Goal: Task Accomplishment & Management: Complete application form

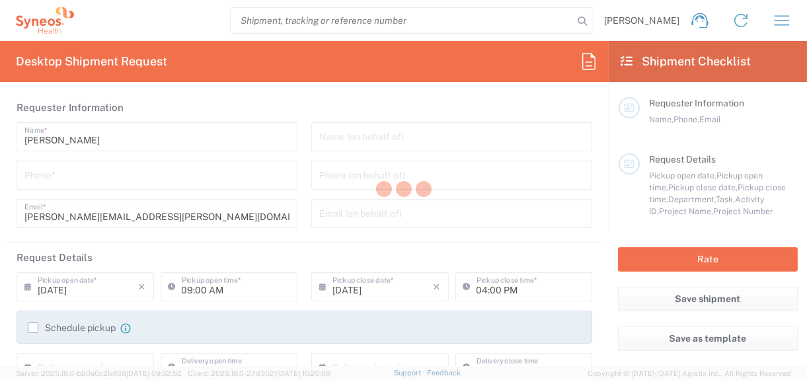
type input "8410"
type input "[US_STATE]"
type input "[GEOGRAPHIC_DATA]"
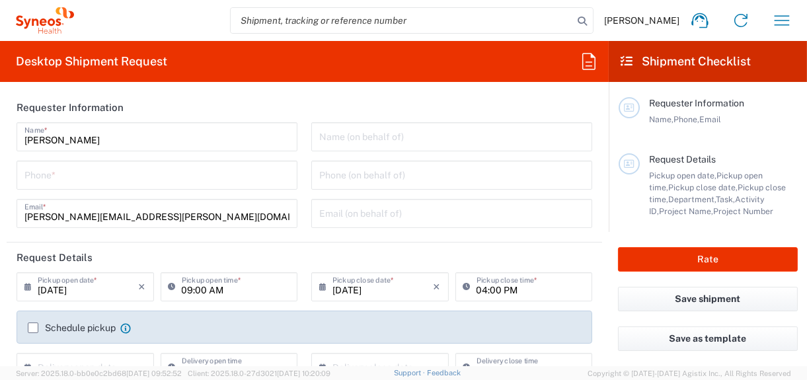
type input "Syneos Health, LLC-[GEOGRAPHIC_DATA] [GEOGRAPHIC_DATA] [GEOGRAPHIC_DATA]"
click at [96, 173] on input "tel" at bounding box center [156, 174] width 265 height 23
type input "7325375052"
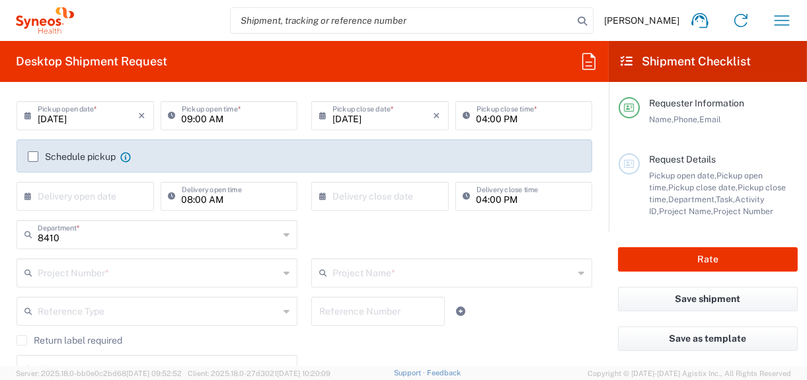
scroll to position [198, 0]
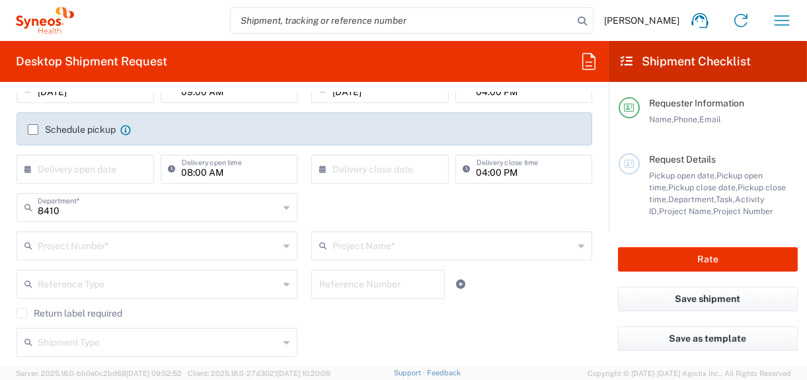
drag, startPoint x: 64, startPoint y: 248, endPoint x: 17, endPoint y: 216, distance: 57.0
click at [65, 248] on input "text" at bounding box center [158, 244] width 241 height 23
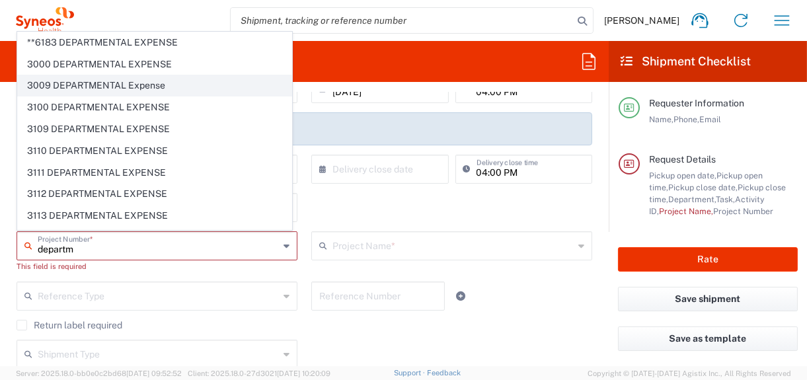
click at [50, 84] on span "3009 DEPARTMENTAL Expense" at bounding box center [155, 85] width 274 height 20
type input "3009 DEPARTMENTAL Expense"
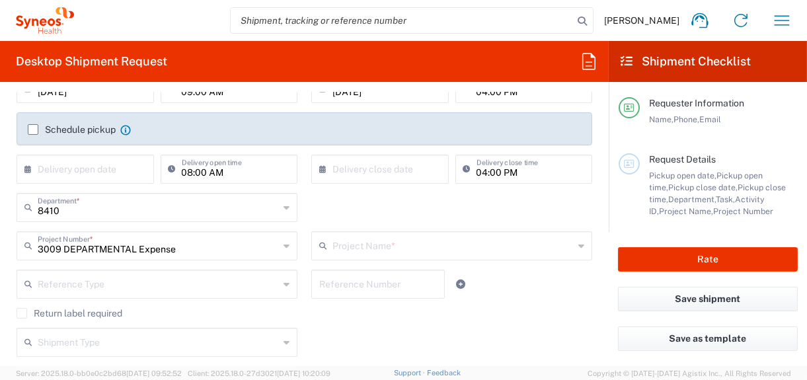
type input "3009 DEPARTMENTAL Expense"
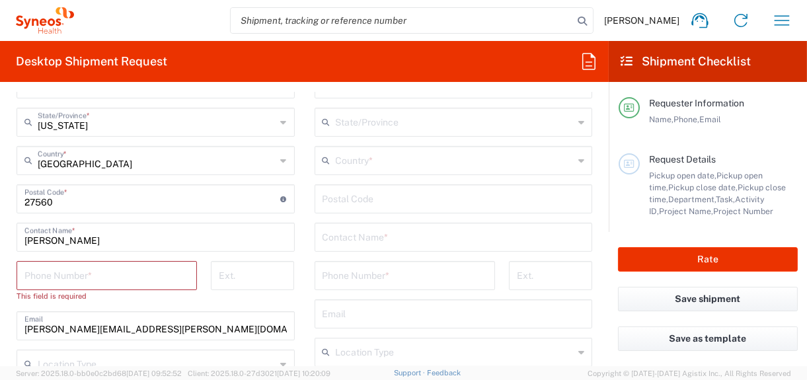
scroll to position [727, 0]
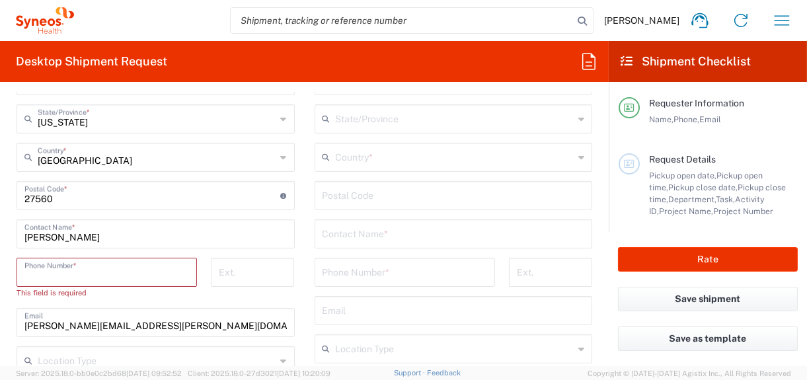
click at [61, 267] on input "tel" at bounding box center [106, 271] width 165 height 23
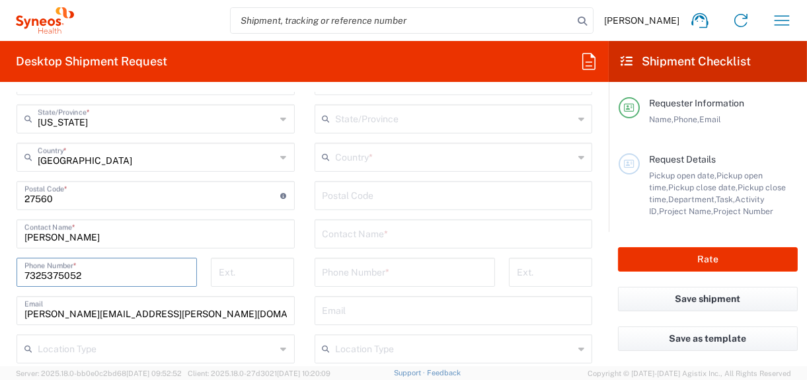
type input "7325375052"
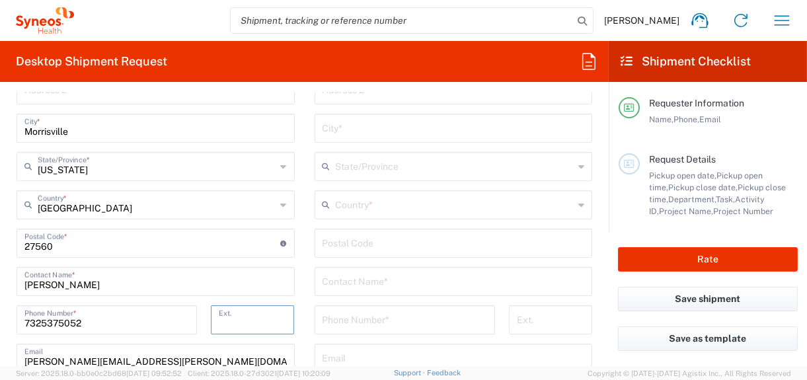
scroll to position [661, 0]
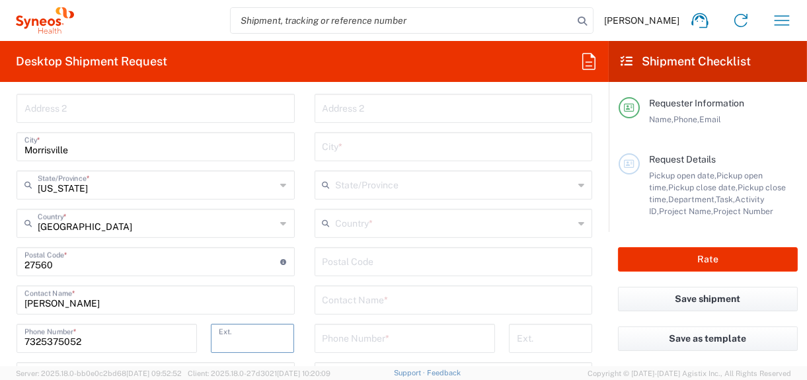
click at [358, 225] on input "text" at bounding box center [455, 222] width 239 height 23
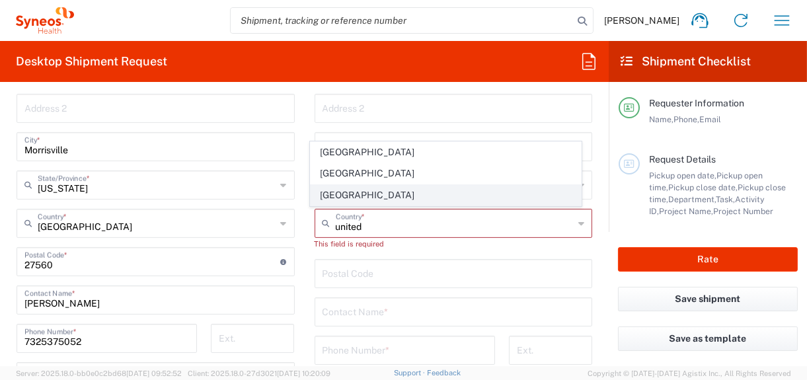
click at [341, 197] on span "United States" at bounding box center [446, 195] width 270 height 20
type input "United States"
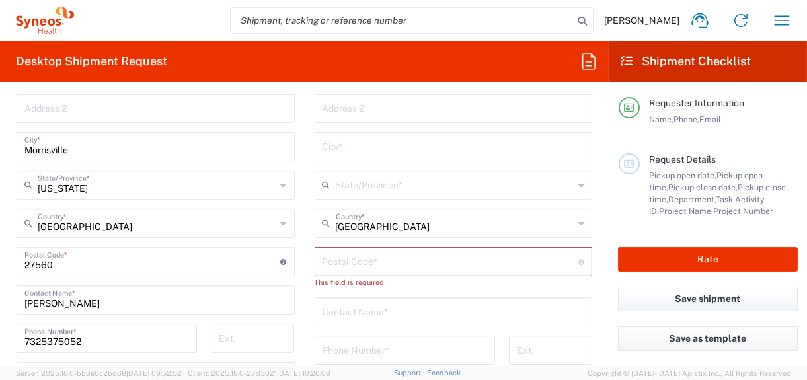
scroll to position [594, 0]
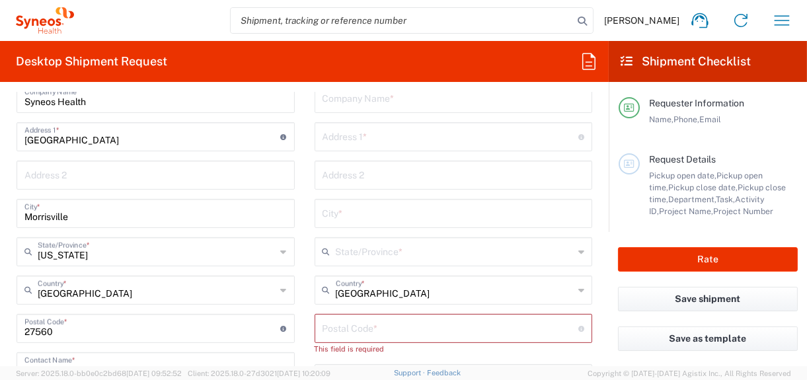
click at [379, 97] on input "text" at bounding box center [454, 97] width 263 height 23
type input "Angela Adams"
click at [387, 129] on input "text" at bounding box center [451, 135] width 257 height 23
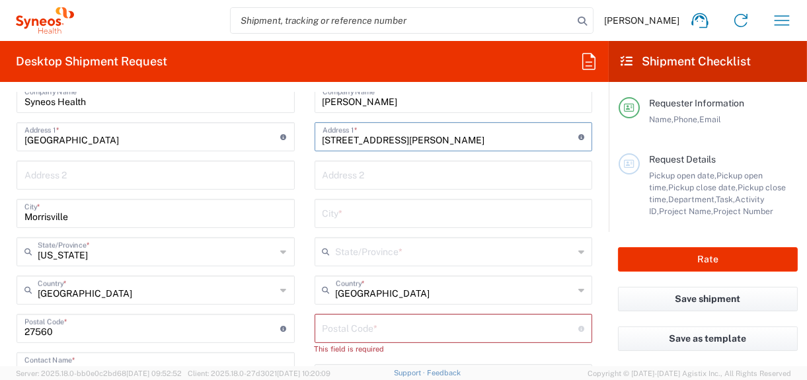
type input "807 Clarence Ave"
type input "Oak Park"
type input "Illinois"
type input "60304"
type input "6308248614"
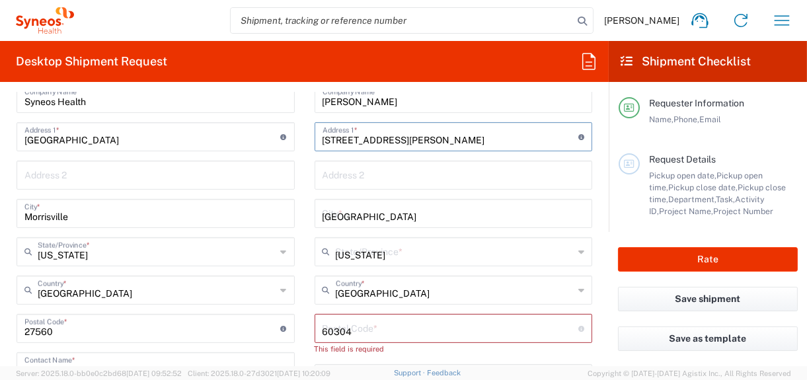
type input "807 Clarence Ave"
click at [0, 0] on span "Chamberlain Communications LLC-New York US" at bounding box center [0, 0] width 0 height 0
click at [358, 314] on div "Postal Code * Postal Code for United States should have the following format: 5…" at bounding box center [454, 328] width 278 height 29
click at [361, 316] on input "undefined" at bounding box center [451, 327] width 257 height 23
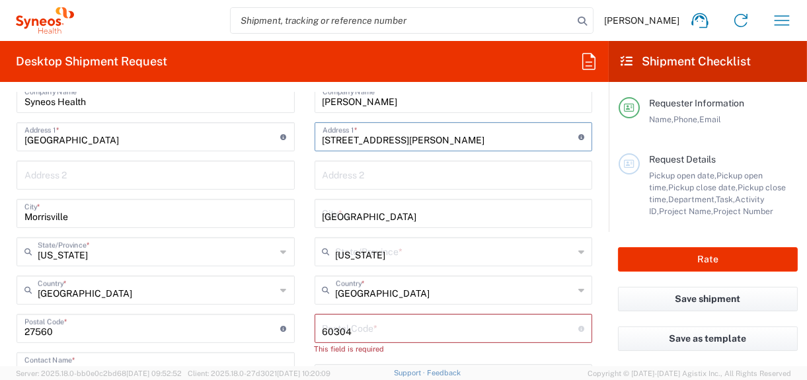
click at [361, 316] on input "undefined" at bounding box center [451, 327] width 257 height 23
click at [357, 259] on agx-dropdown-input "Illinois State/Province * Alabama Alaska Arizona Arkansas Armed Forces Americas…" at bounding box center [454, 251] width 278 height 29
type input "Chamberlain Communications LLC-New York US"
type input "Chamberlain Communications Group LLC"
type input "200 Vesey Street"
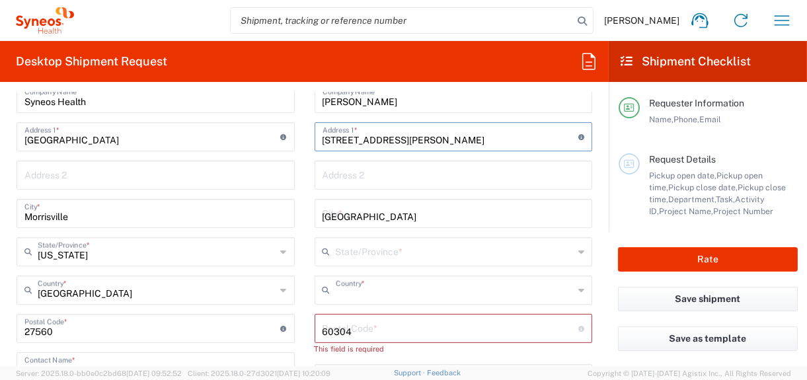
type input "40th Floor"
type input "New York"
type input "10281"
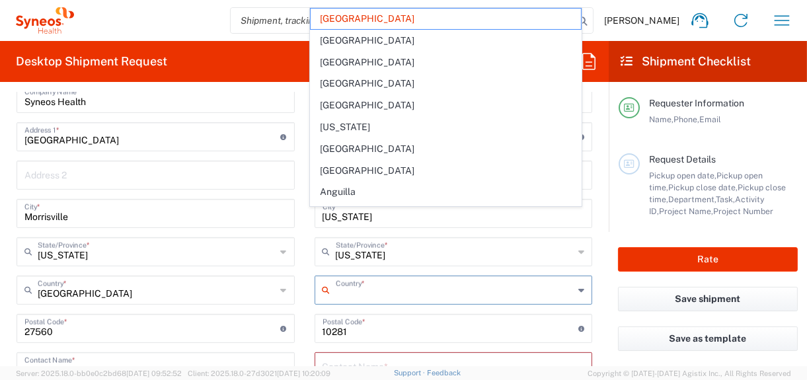
click at [370, 354] on input "text" at bounding box center [454, 365] width 263 height 23
type input "United States"
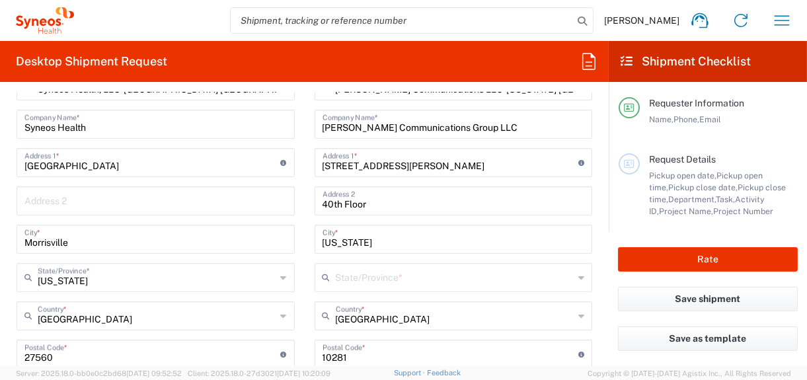
scroll to position [529, 0]
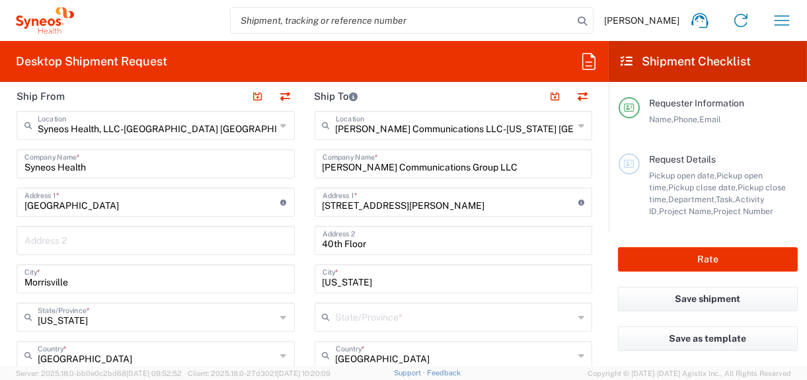
click at [579, 122] on icon at bounding box center [582, 125] width 6 height 21
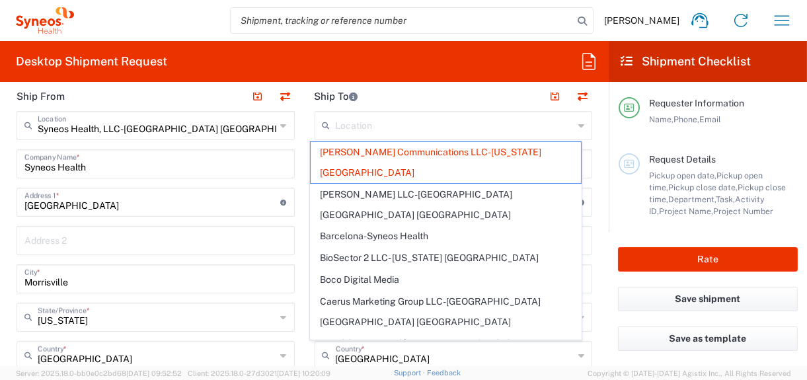
click at [434, 94] on header "Ship To" at bounding box center [454, 96] width 298 height 30
type input "Chamberlain Communications LLC-New York US"
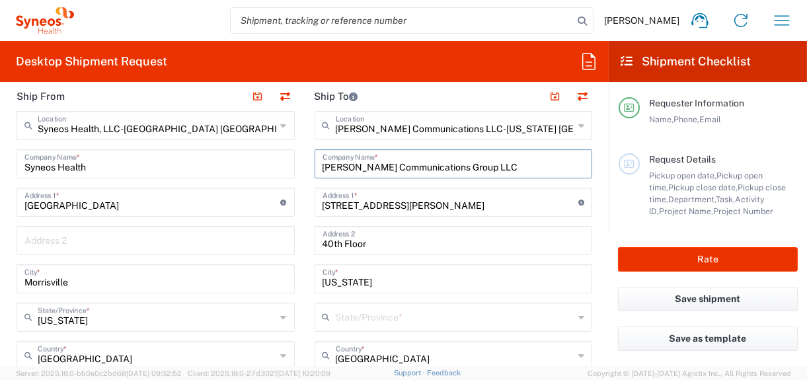
drag, startPoint x: 512, startPoint y: 166, endPoint x: 304, endPoint y: 154, distance: 208.0
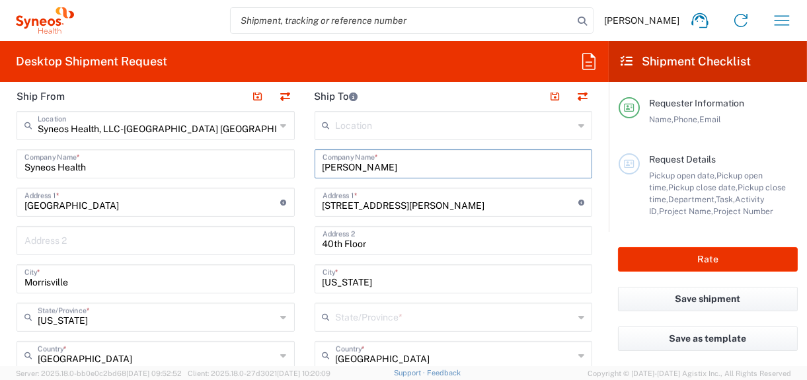
type input "Angela Adams"
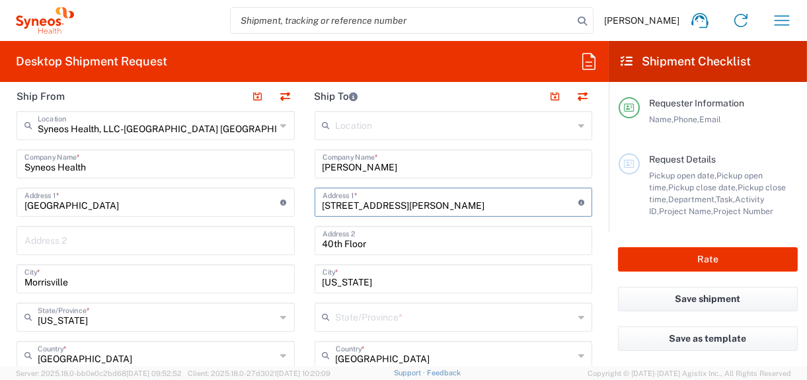
type input "807 Clarence Ave"
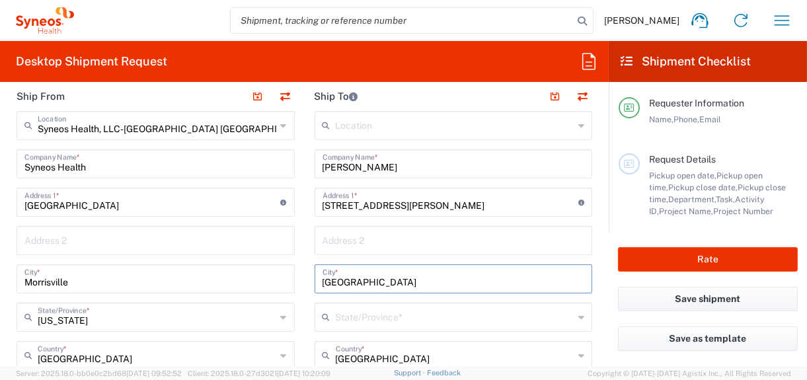
type input "Oak Park"
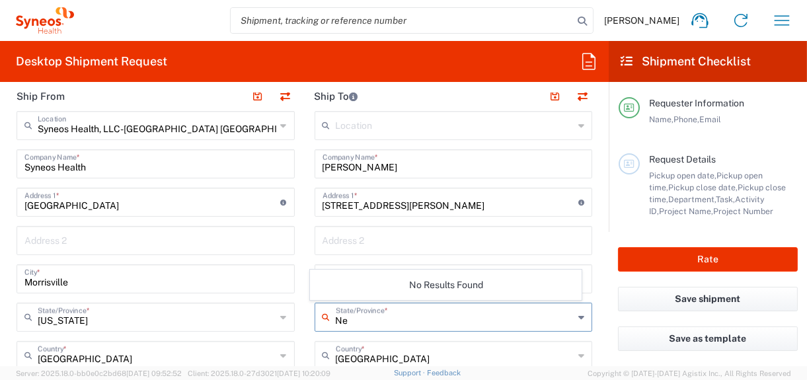
type input "N"
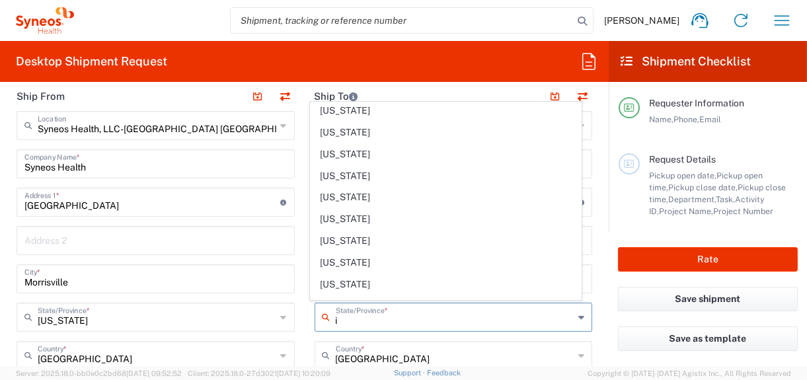
scroll to position [132, 0]
click at [335, 194] on span "Illinois" at bounding box center [446, 197] width 270 height 20
type input "Illinois"
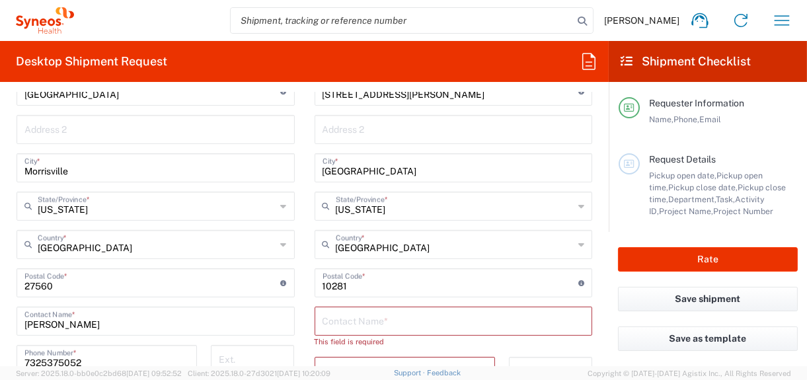
scroll to position [661, 0]
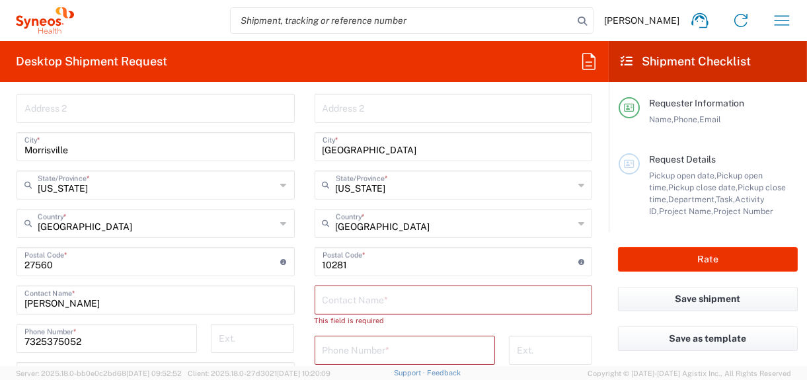
click at [353, 264] on input "undefined" at bounding box center [451, 260] width 257 height 23
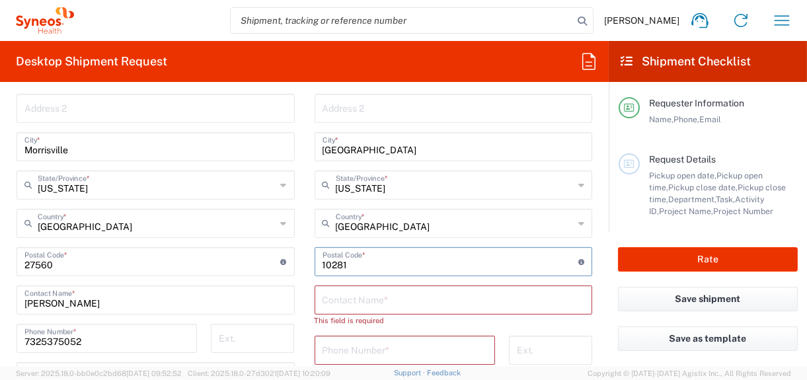
drag, startPoint x: 354, startPoint y: 264, endPoint x: 291, endPoint y: 264, distance: 63.5
click at [291, 264] on div "Ship From Syneos Health, LLC-Morrisville NC US Location Syneos Health, LLC-Morr…" at bounding box center [305, 256] width 596 height 614
type input "60304"
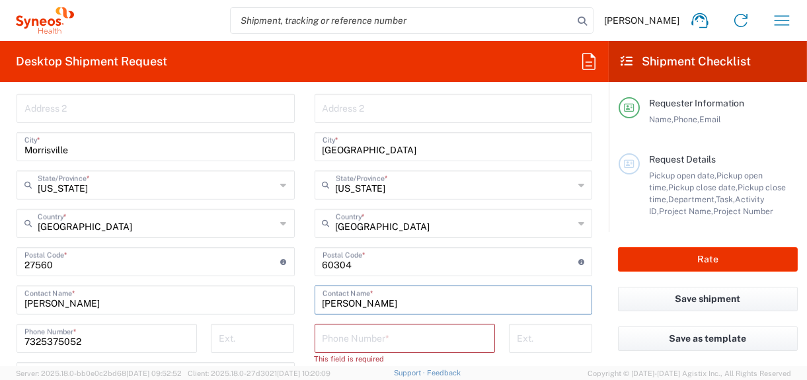
type input "Angela Adams"
click at [337, 339] on input "tel" at bounding box center [405, 337] width 165 height 23
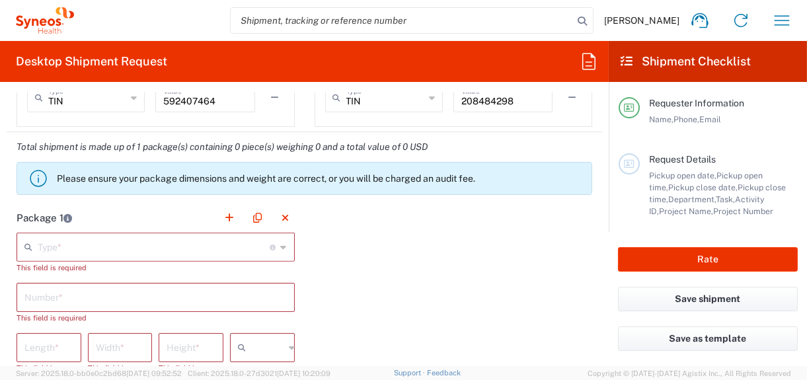
scroll to position [1123, 0]
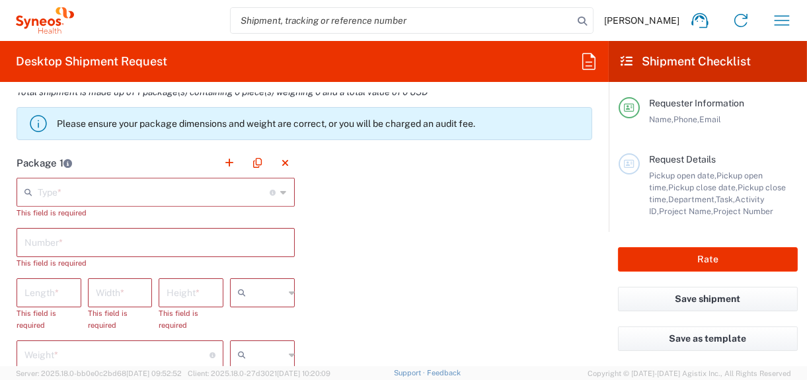
type input "6308248614"
drag, startPoint x: 79, startPoint y: 185, endPoint x: 94, endPoint y: 194, distance: 17.8
click at [79, 185] on input "text" at bounding box center [154, 191] width 233 height 23
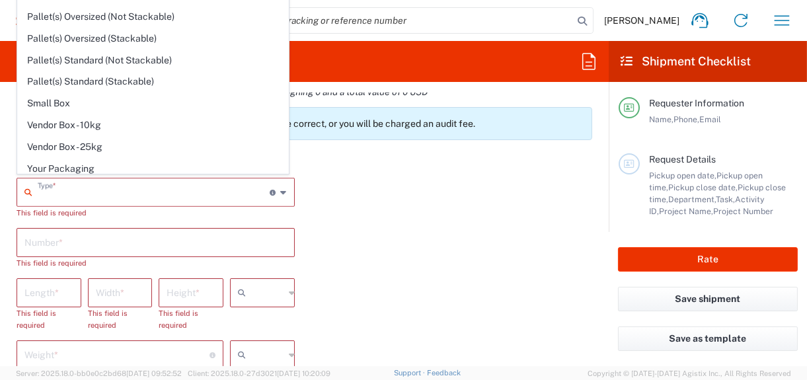
scroll to position [21, 0]
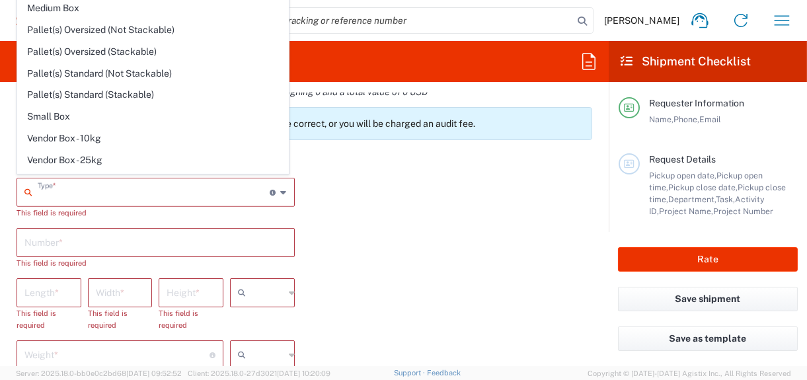
click at [281, 192] on icon at bounding box center [284, 192] width 6 height 21
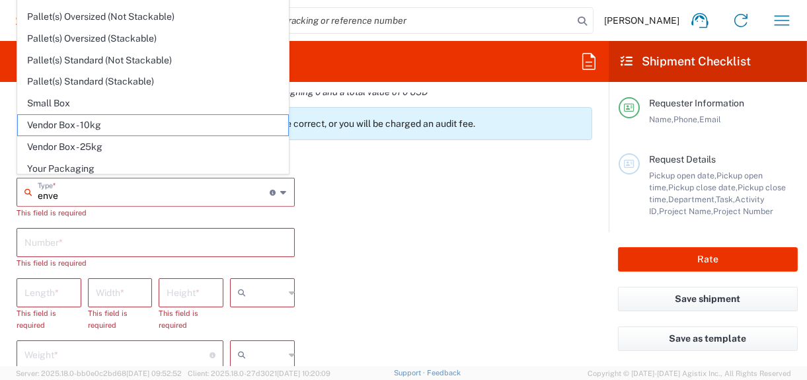
scroll to position [0, 0]
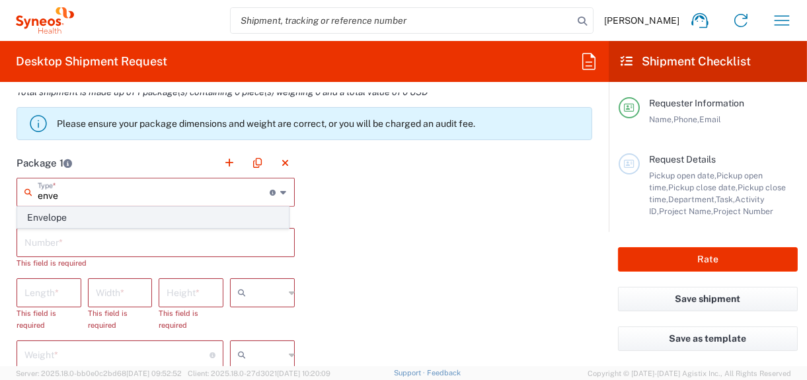
click at [67, 216] on span "Envelope" at bounding box center [153, 218] width 270 height 20
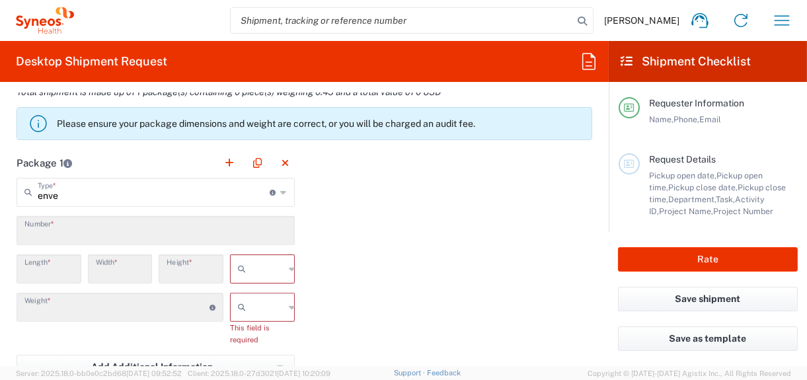
type input "Envelope"
type input "1"
type input "9.5"
type input "12.5"
type input "0.25"
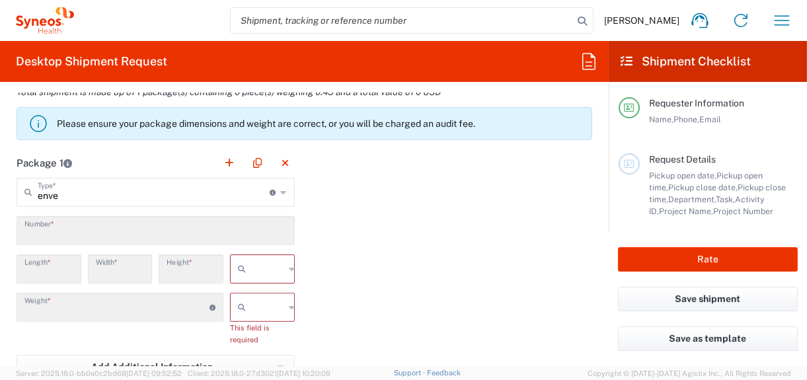
type input "in"
type input "0.45"
click at [258, 304] on input "text" at bounding box center [267, 307] width 33 height 21
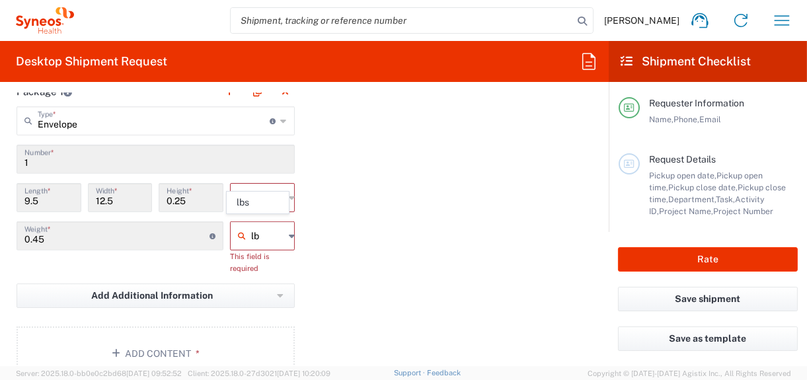
scroll to position [1256, 0]
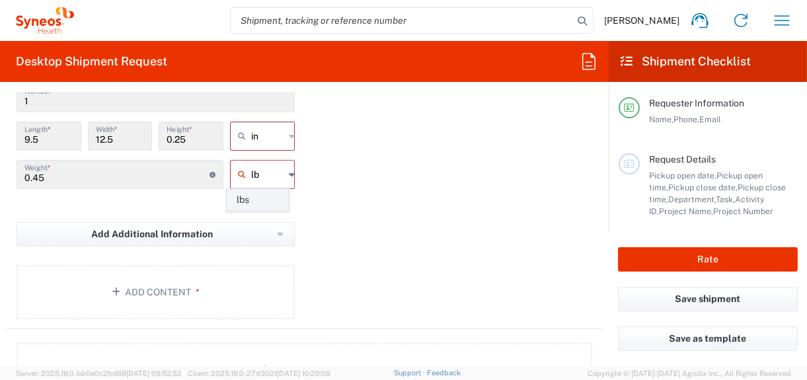
click at [243, 201] on span "lbs" at bounding box center [257, 200] width 61 height 20
type input "lbs"
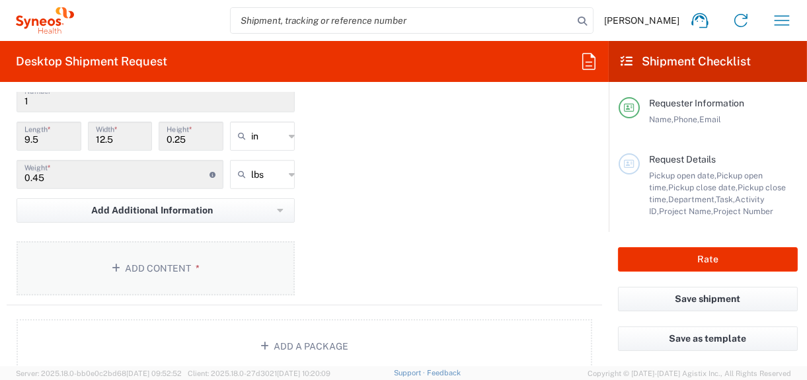
click at [160, 264] on button "Add Content *" at bounding box center [156, 268] width 278 height 54
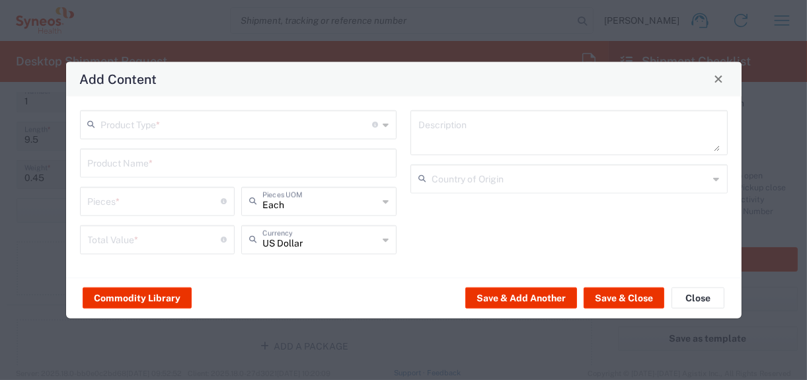
click at [145, 130] on input "text" at bounding box center [237, 123] width 272 height 23
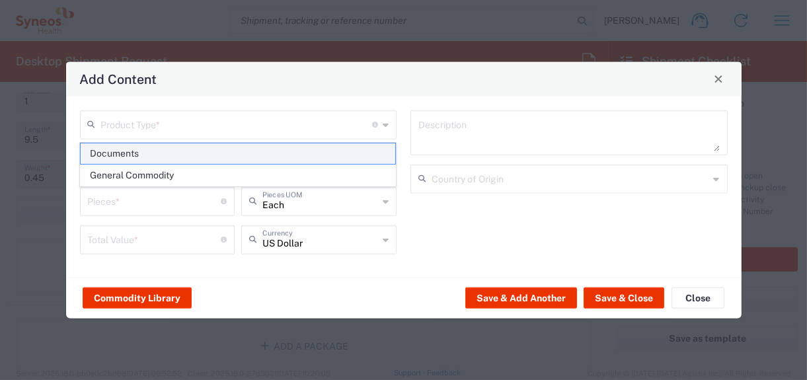
click at [134, 149] on span "Documents" at bounding box center [238, 153] width 315 height 20
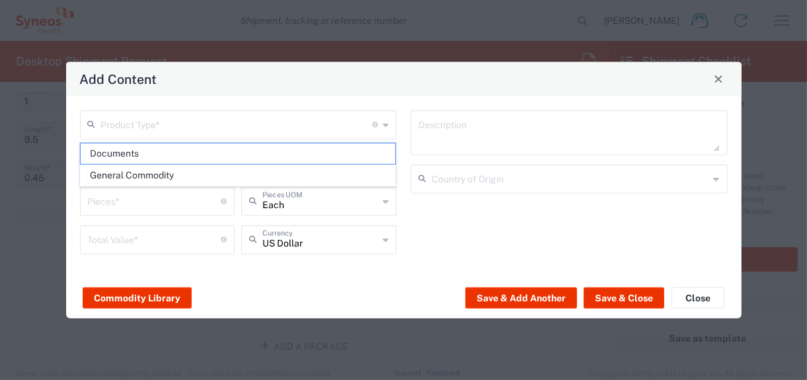
type input "Documents"
type input "1"
type textarea "Documents"
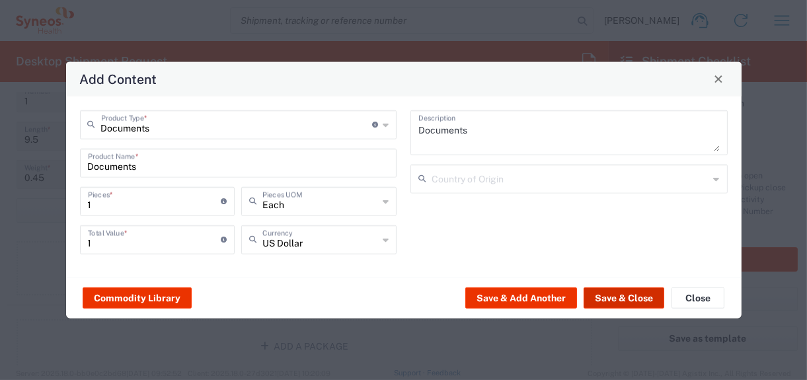
click at [609, 298] on button "Save & Close" at bounding box center [624, 298] width 81 height 21
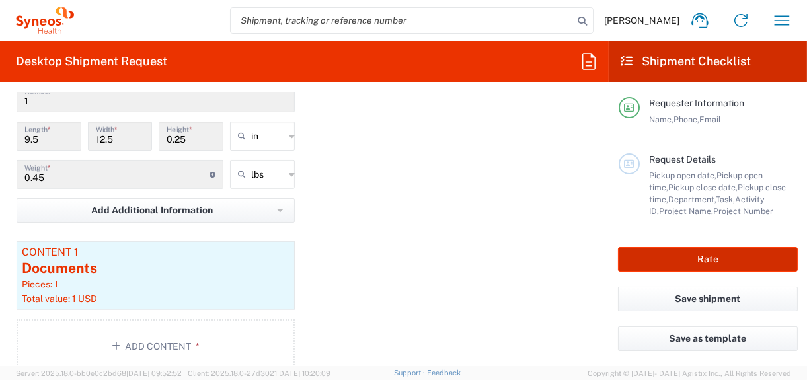
click at [711, 259] on button "Rate" at bounding box center [708, 259] width 180 height 24
type input "3009 DEPARTMENTAL Expense"
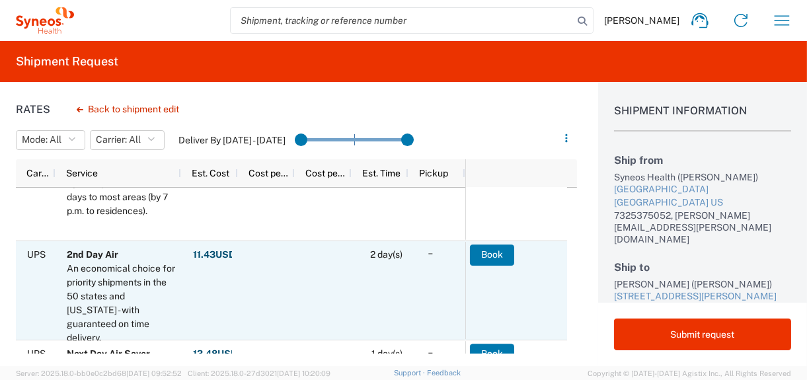
scroll to position [382, 0]
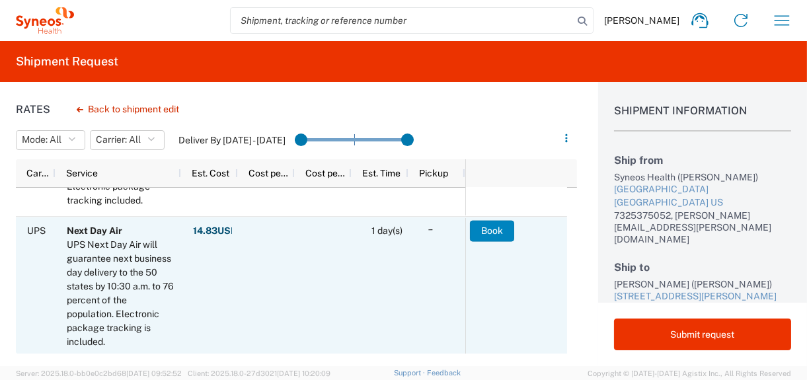
click at [493, 229] on button "Book" at bounding box center [492, 230] width 44 height 21
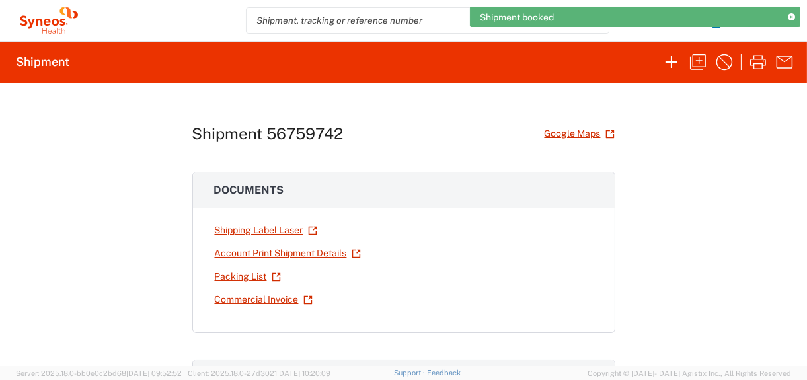
click at [251, 226] on link "Shipping Label Laser" at bounding box center [266, 230] width 104 height 23
